Goal: Transaction & Acquisition: Purchase product/service

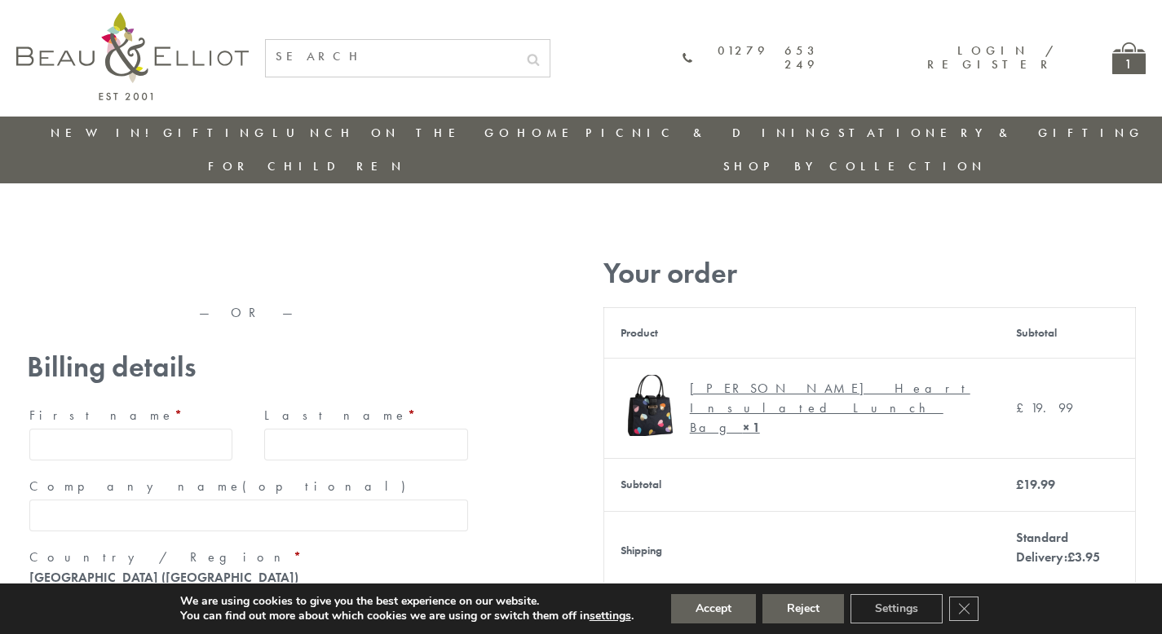
type input "maria33@yahoo.com"
type input "Maria"
type input "Williams"
type input "23, Scottsdale, Happytown"
type input "London"
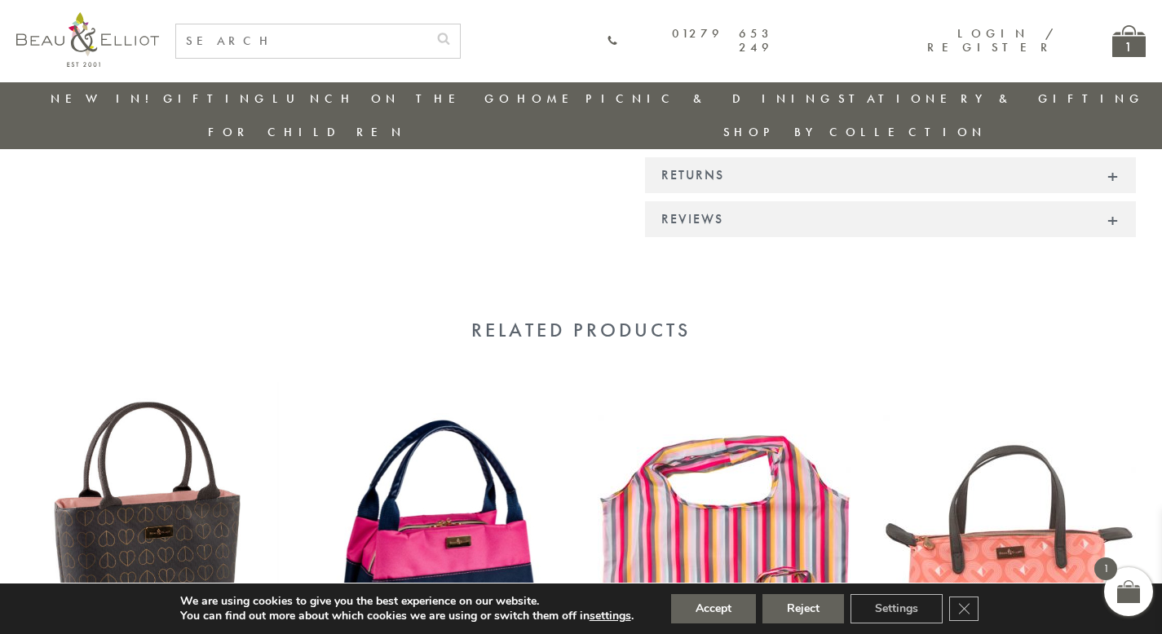
scroll to position [1448, 0]
